Goal: Find specific page/section: Find specific page/section

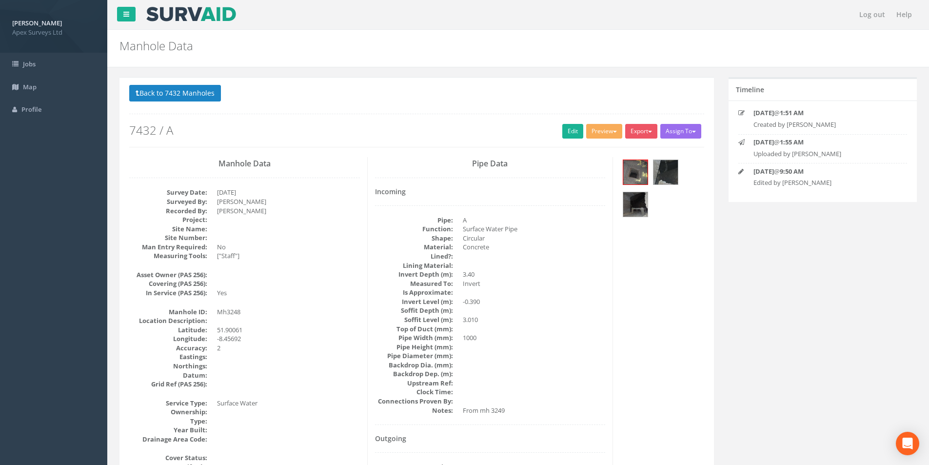
scroll to position [244, 0]
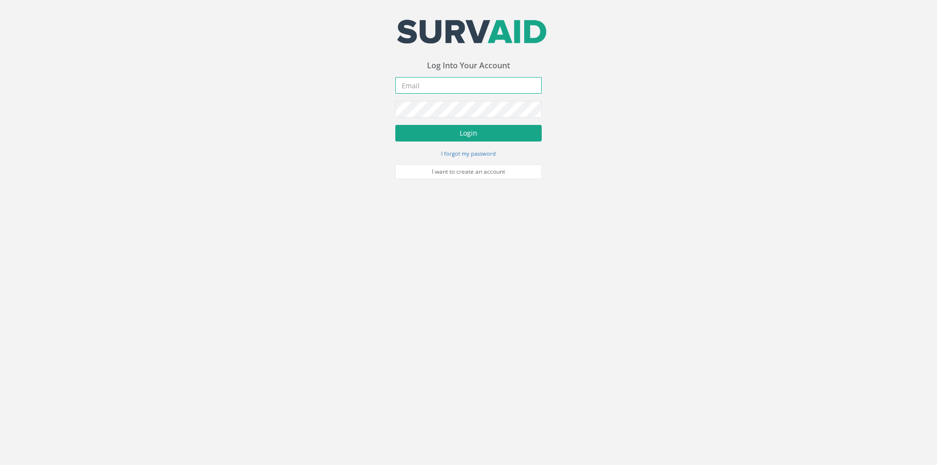
type input "steven.walsh@apexsurveys.ie"
click at [459, 131] on button "Login" at bounding box center [468, 133] width 146 height 17
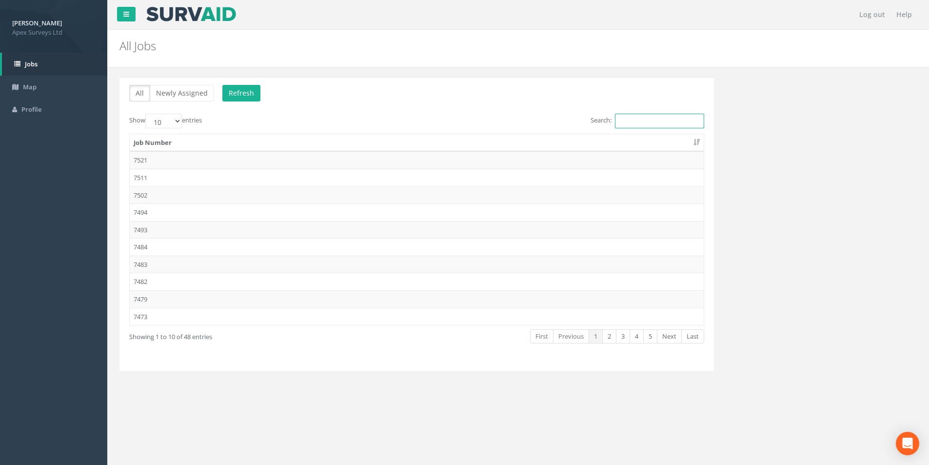
click at [674, 116] on input "Search:" at bounding box center [659, 121] width 89 height 15
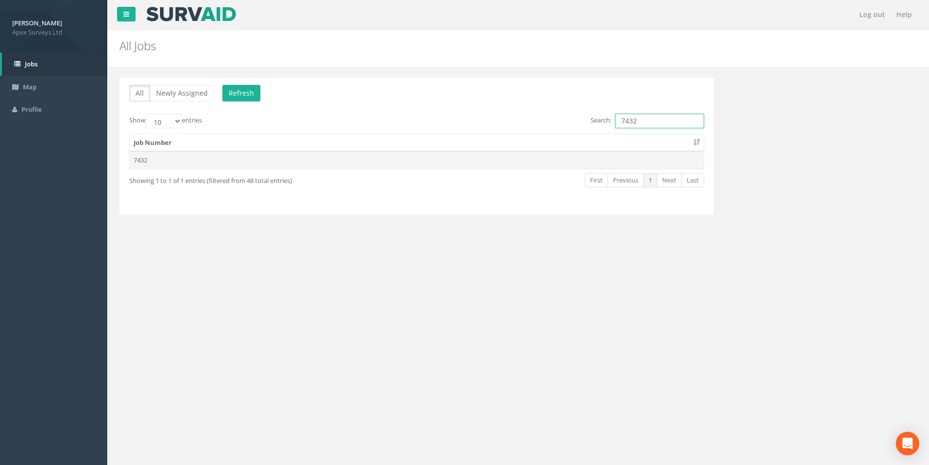
type input "7432"
click at [359, 165] on td "7432" at bounding box center [417, 160] width 574 height 18
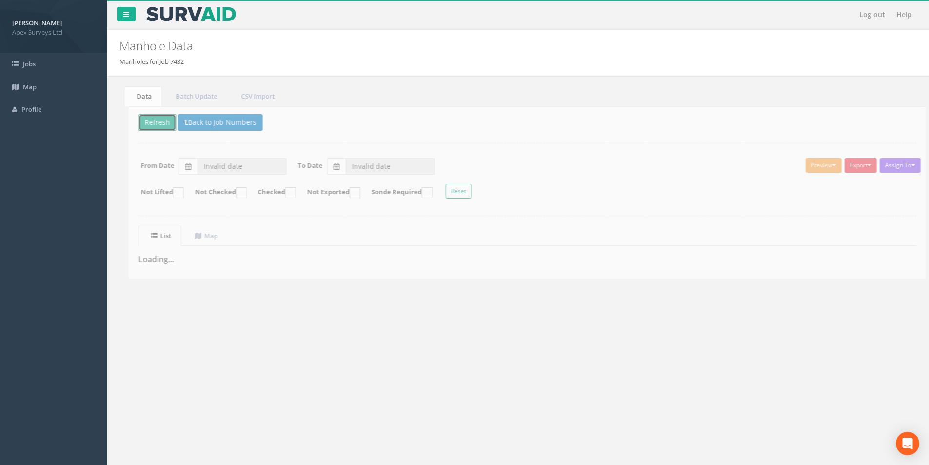
click at [164, 124] on button "Refresh" at bounding box center [148, 122] width 38 height 17
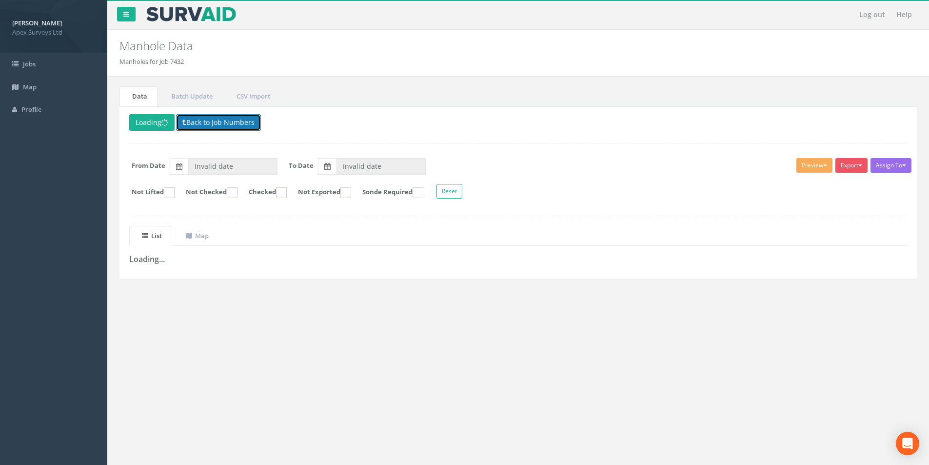
click at [205, 124] on button "Back to Job Numbers" at bounding box center [218, 122] width 85 height 17
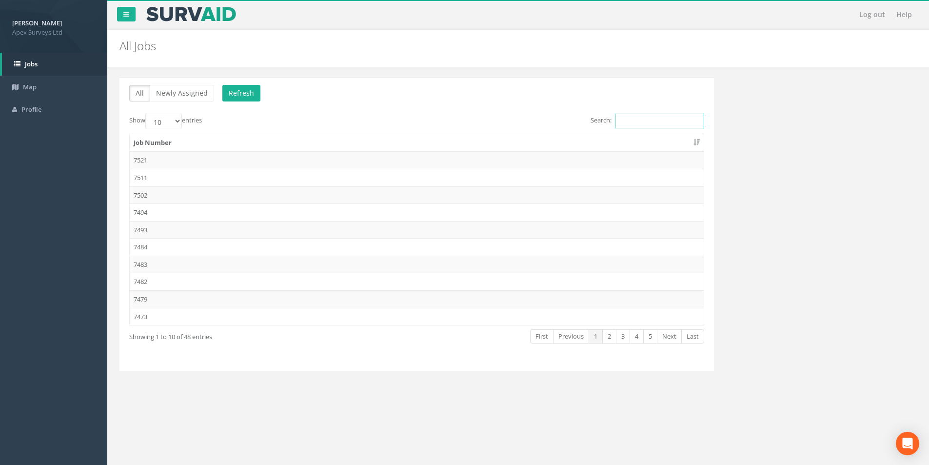
click at [648, 119] on input "Search:" at bounding box center [659, 121] width 89 height 15
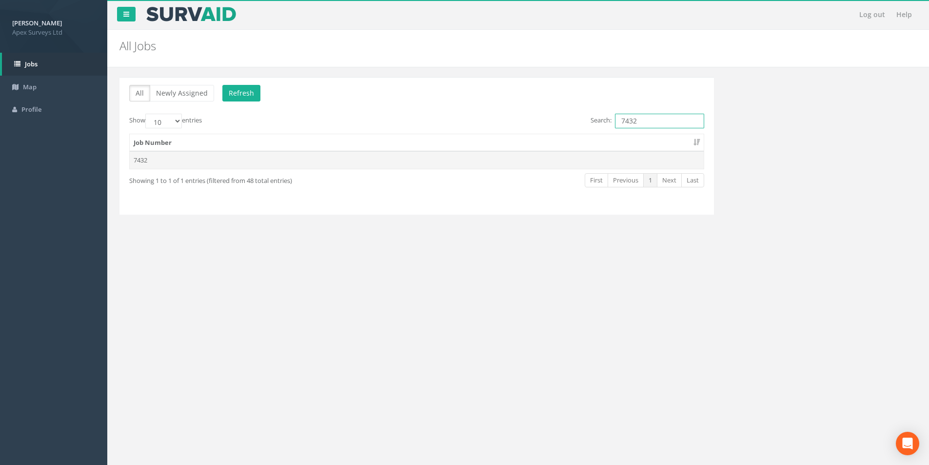
type input "7432"
click at [440, 159] on td "7432" at bounding box center [417, 160] width 574 height 18
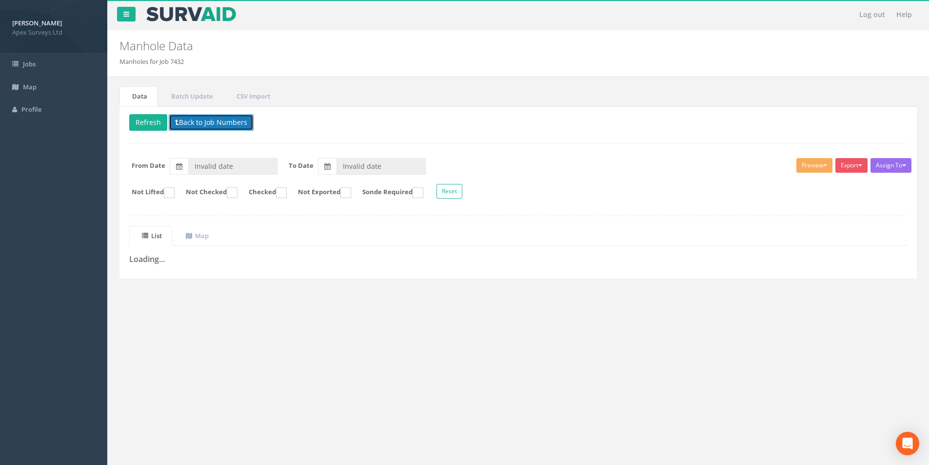
click at [213, 123] on button "Back to Job Numbers" at bounding box center [211, 122] width 85 height 17
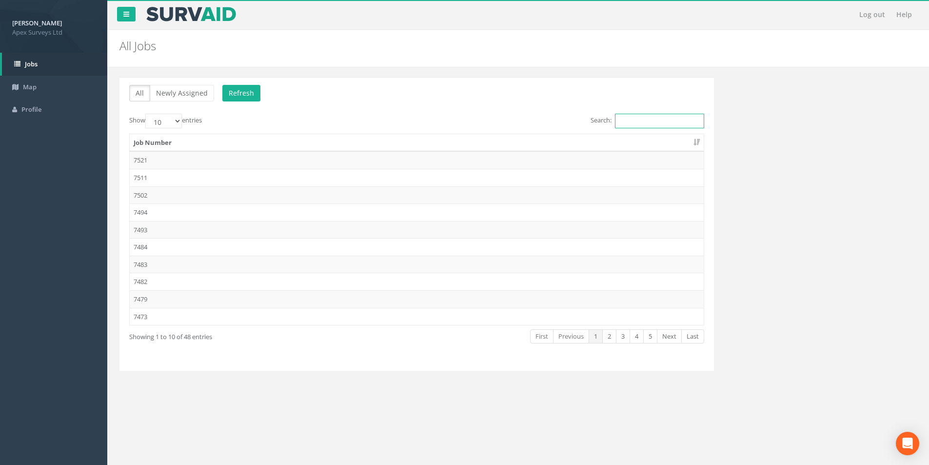
click at [649, 122] on input "Search:" at bounding box center [659, 121] width 89 height 15
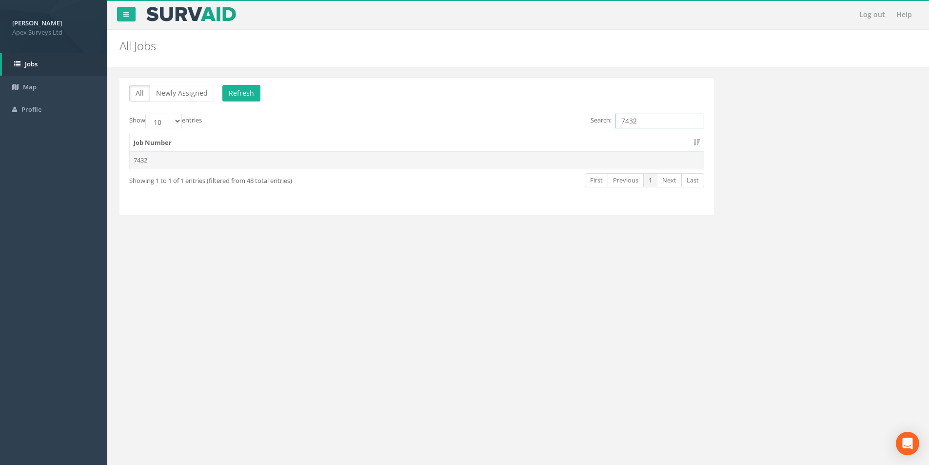
type input "7432"
click at [315, 152] on td "7432" at bounding box center [417, 160] width 574 height 18
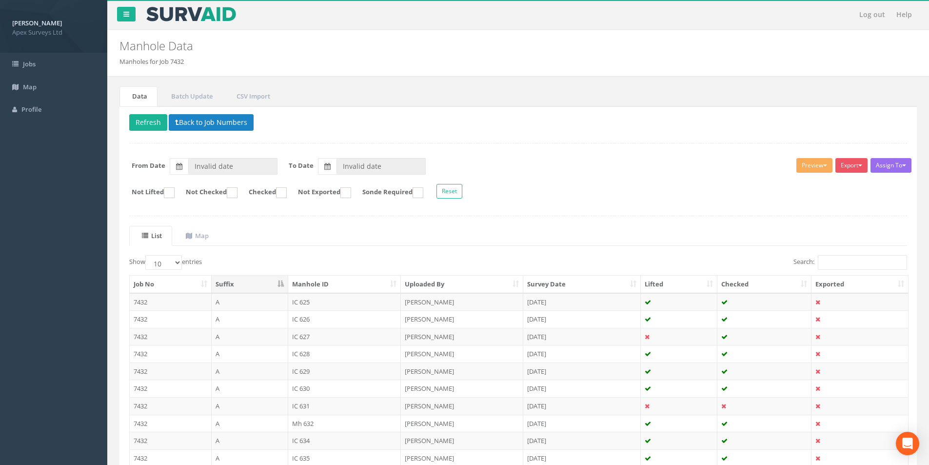
type input "[DATE]"
